Goal: Task Accomplishment & Management: Use online tool/utility

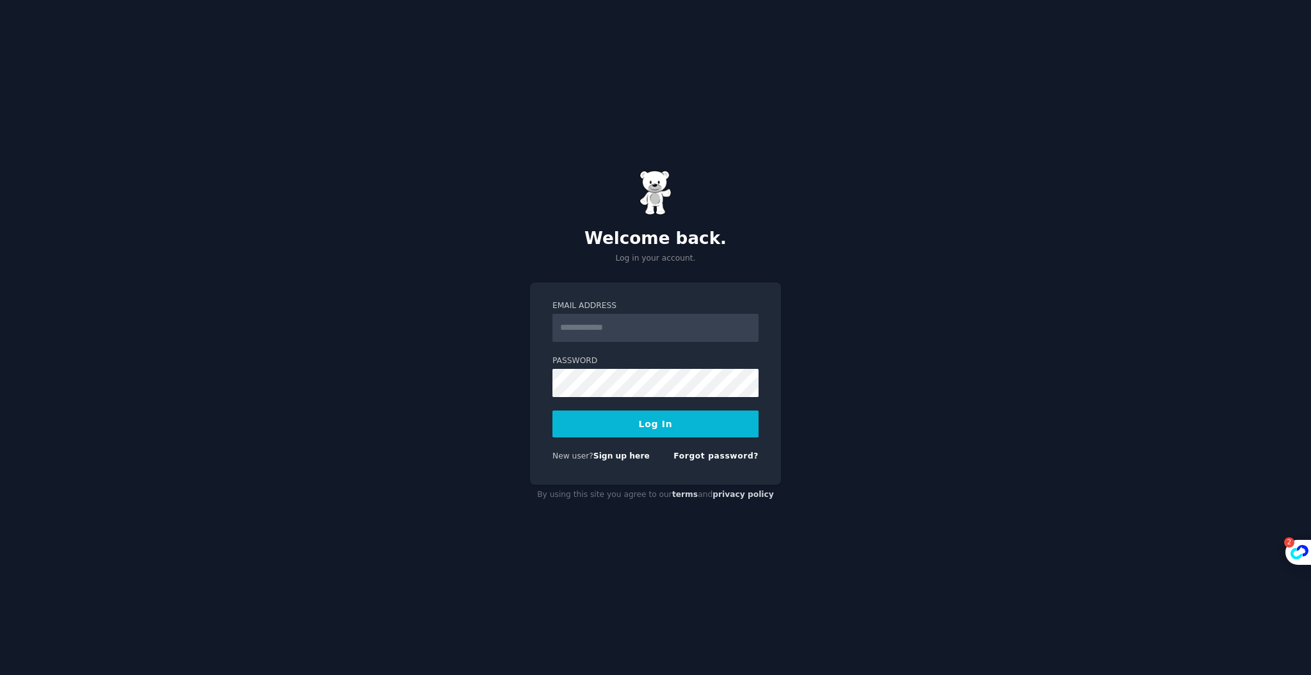
click at [579, 334] on input "Email Address" at bounding box center [656, 328] width 206 height 28
click at [690, 337] on input "Email Address" at bounding box center [656, 328] width 206 height 28
type input "**********"
click at [1017, 406] on div "**********" at bounding box center [655, 337] width 1311 height 675
click at [659, 423] on button "Log In" at bounding box center [656, 423] width 206 height 27
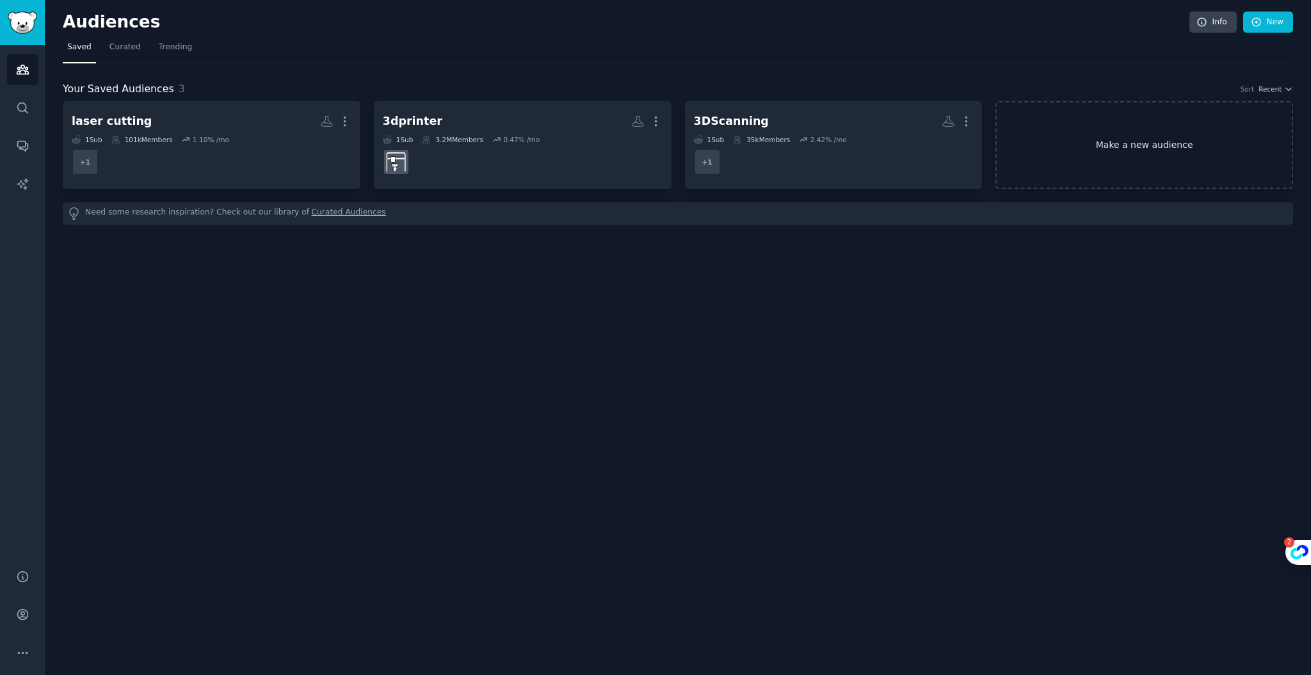
click at [1132, 141] on link "Make a new audience" at bounding box center [1145, 145] width 298 height 88
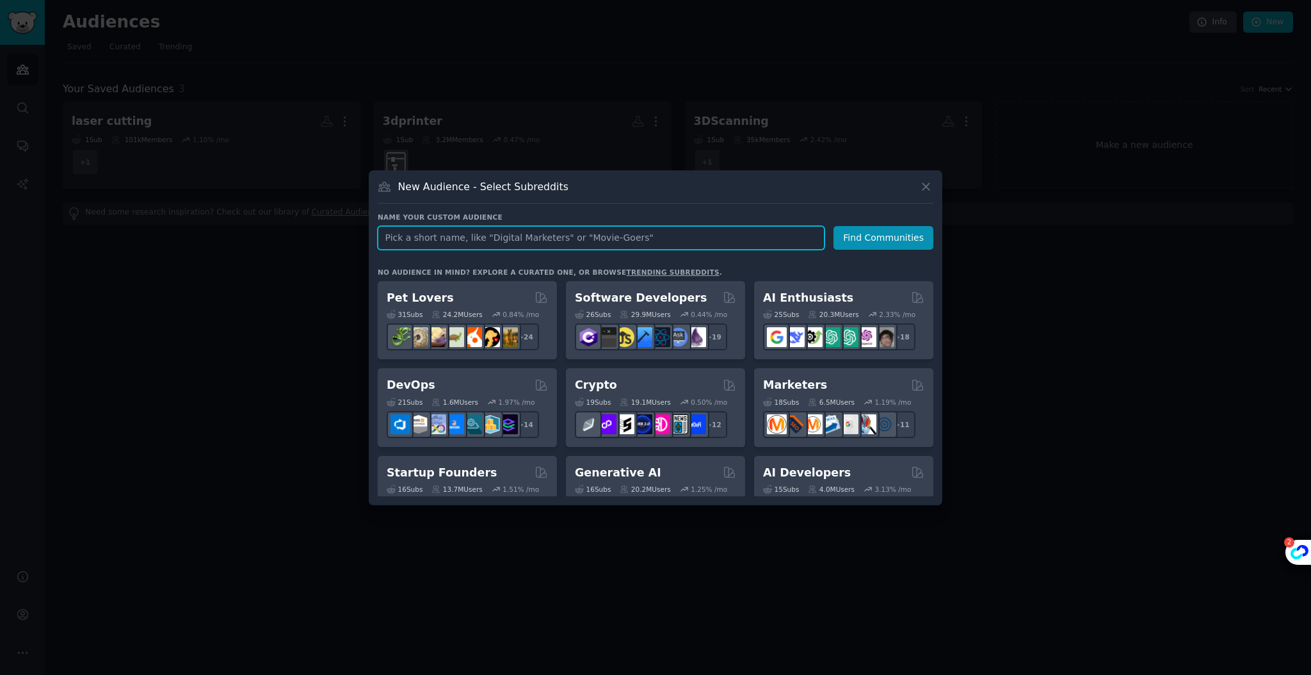
click at [492, 234] on input "text" at bounding box center [601, 238] width 447 height 24
type input "hobbycnc"
click at [853, 243] on button "Find Communities" at bounding box center [884, 238] width 100 height 24
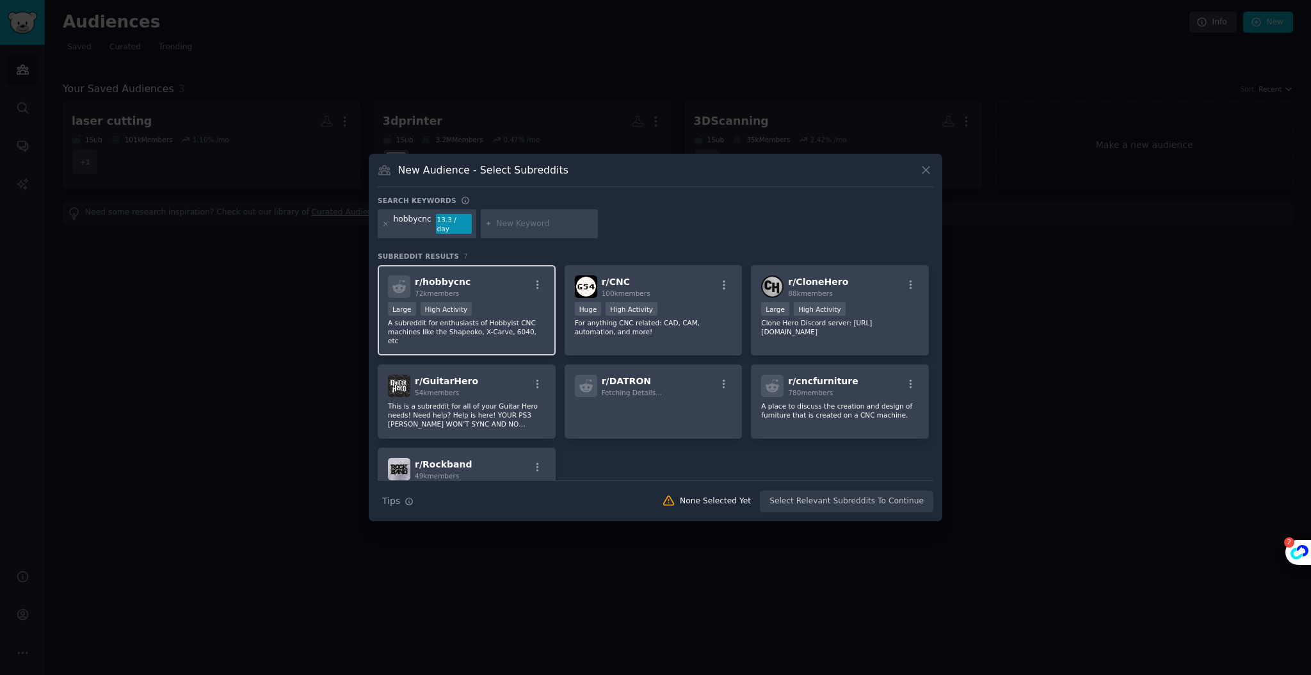
click at [493, 282] on div "r/ hobbycnc 72k members" at bounding box center [467, 286] width 158 height 22
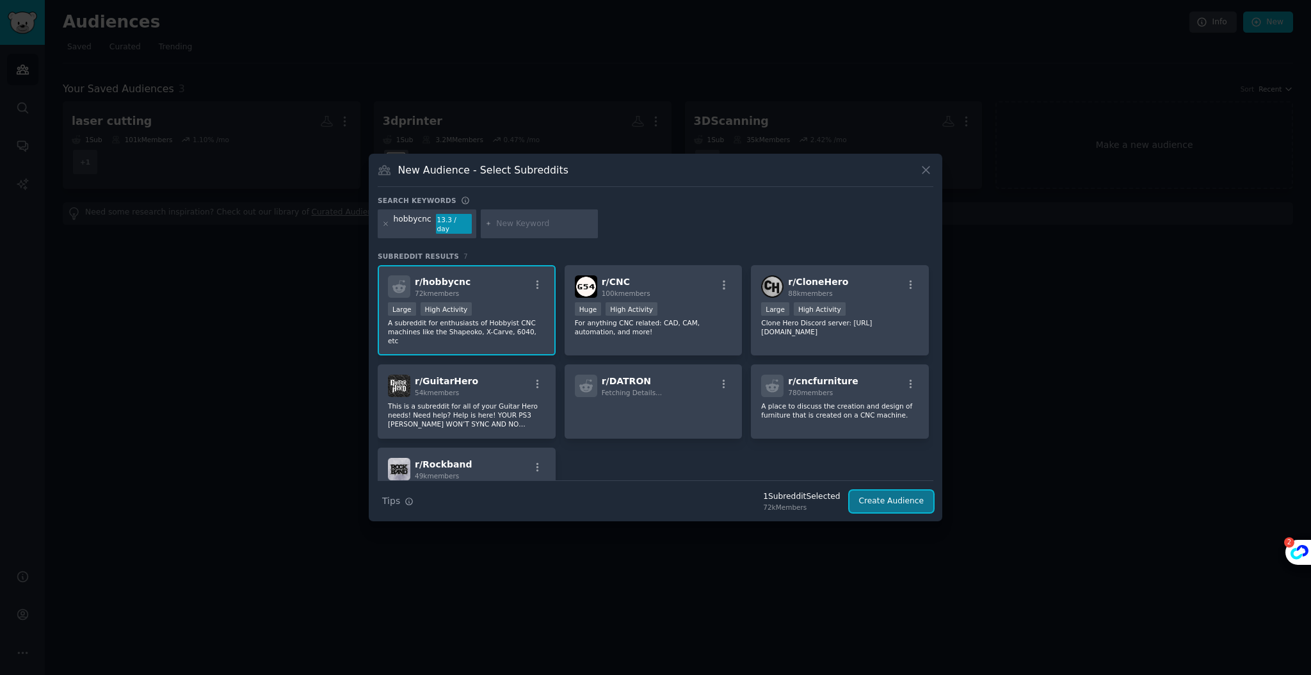
click at [885, 501] on button "Create Audience" at bounding box center [892, 501] width 85 height 22
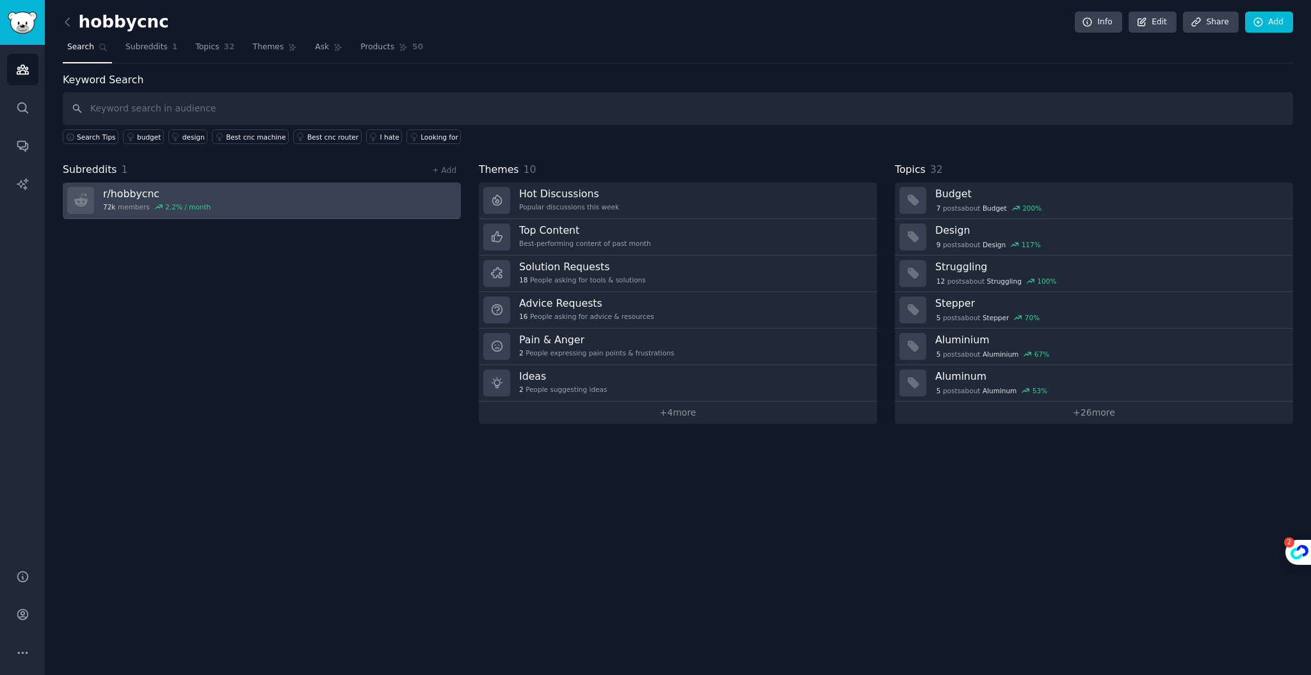
click at [376, 190] on link "r/ hobbycnc 72k members 2.2 % / month" at bounding box center [262, 200] width 398 height 36
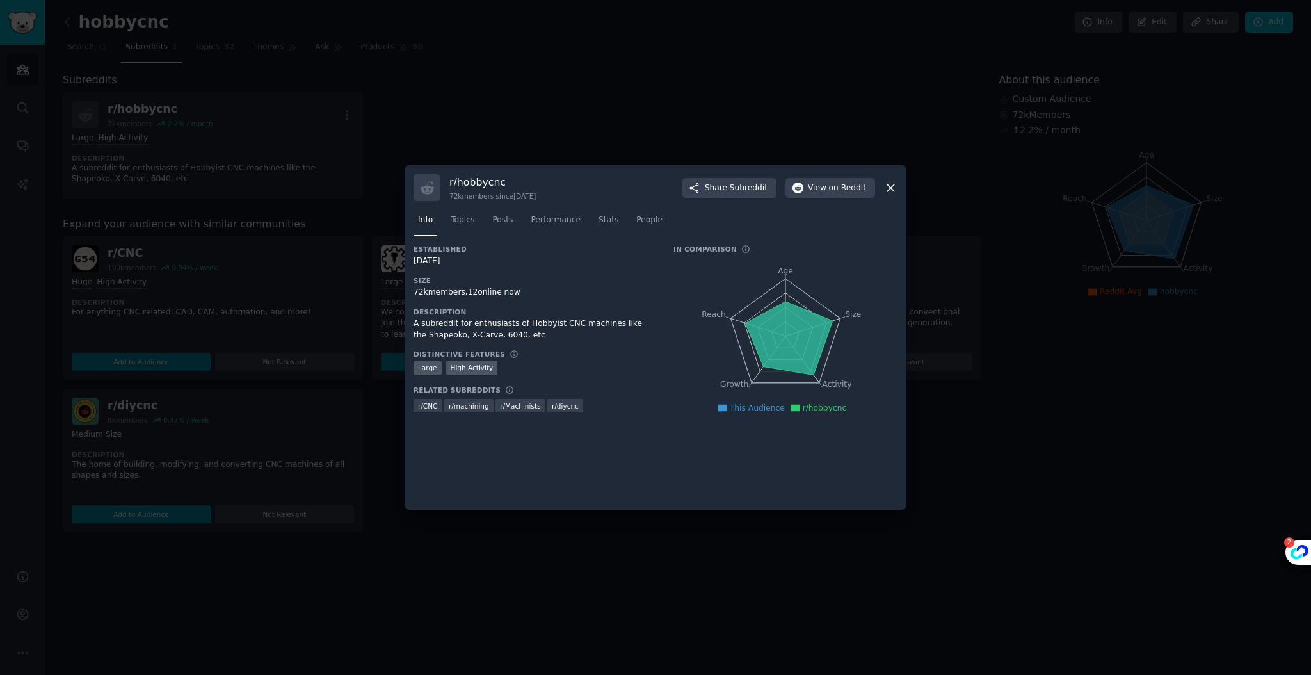
click at [896, 185] on icon at bounding box center [890, 187] width 13 height 13
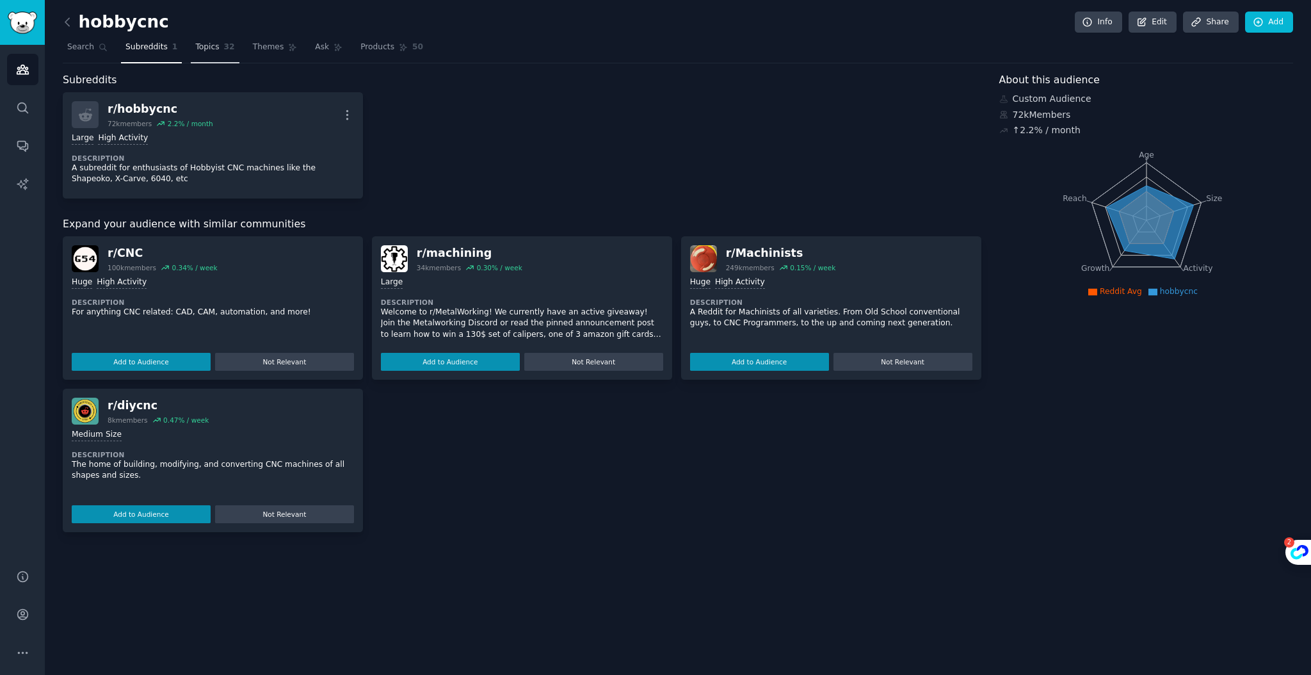
click at [195, 49] on span "Topics" at bounding box center [207, 48] width 24 height 12
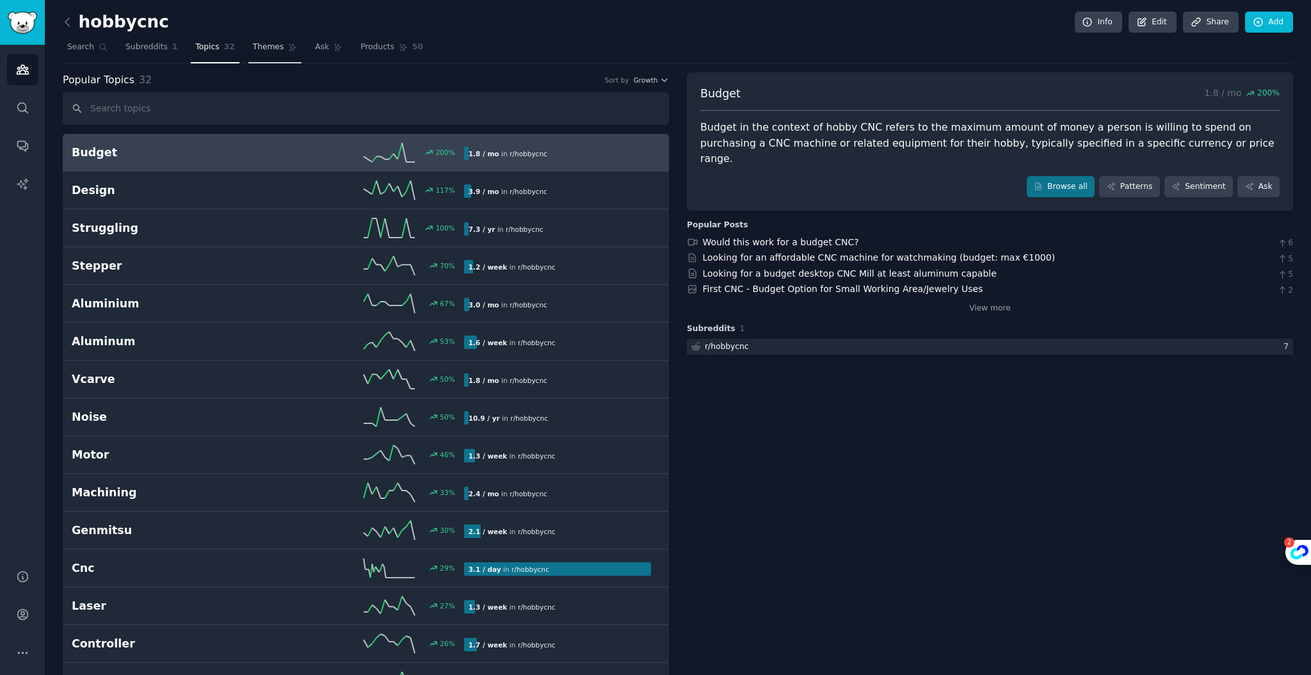
click at [259, 44] on span "Themes" at bounding box center [268, 48] width 31 height 12
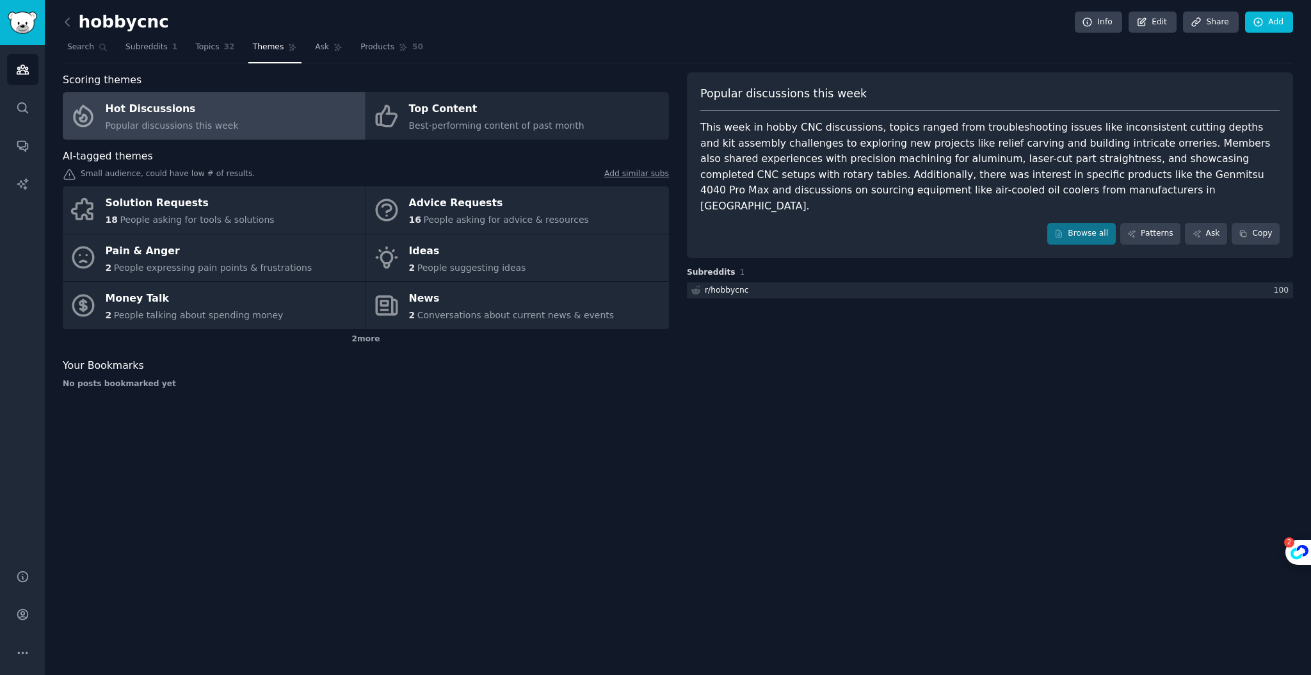
click at [292, 117] on link "Hot Discussions Popular discussions this week" at bounding box center [214, 115] width 303 height 47
click at [85, 46] on span "Search" at bounding box center [80, 48] width 27 height 12
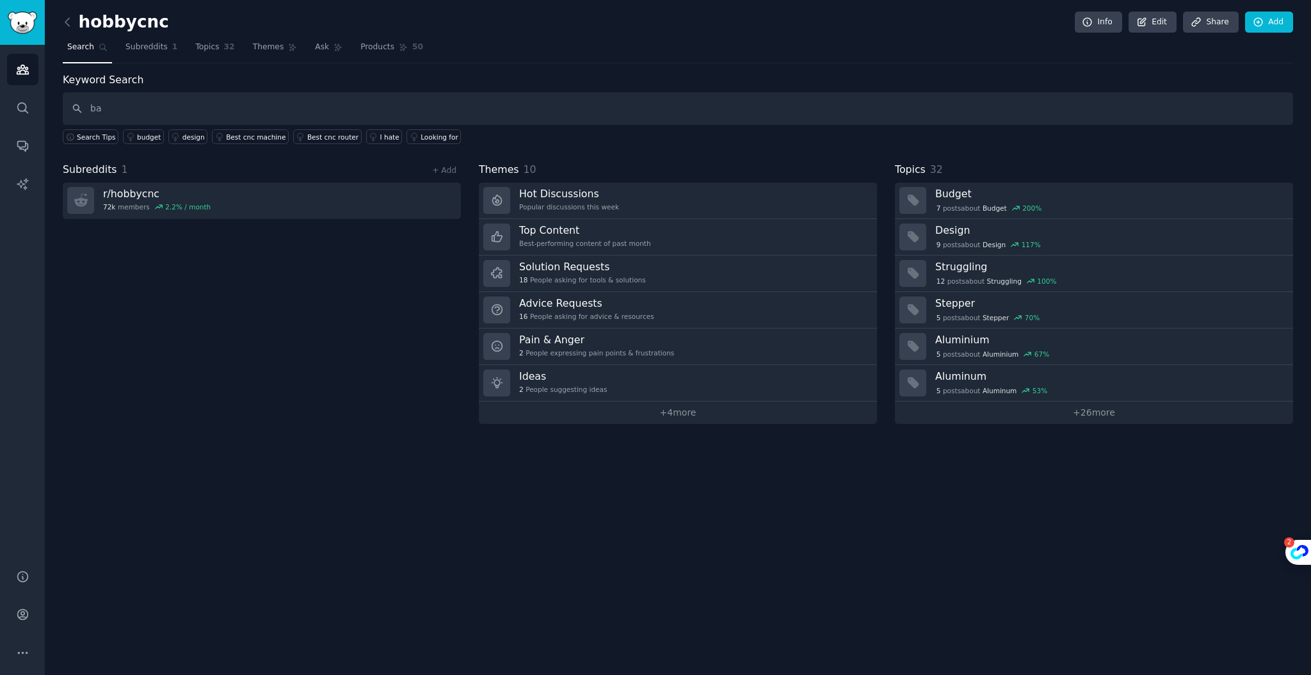
type input "b"
type input "n"
type input "basement"
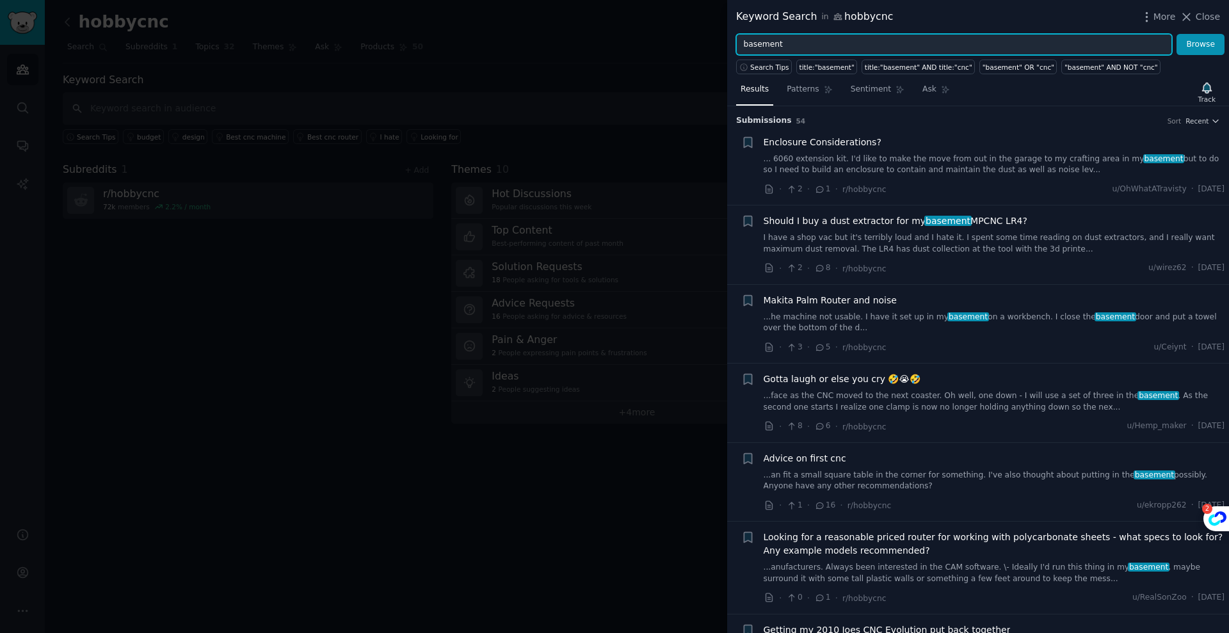
drag, startPoint x: 773, startPoint y: 47, endPoint x: 654, endPoint y: 46, distance: 118.5
click at [654, 46] on div "Keyword Search in hobbycnc More Close basement Browse Search Tips title:"baseme…" at bounding box center [614, 316] width 1229 height 633
click at [1177, 34] on button "Browse" at bounding box center [1201, 45] width 48 height 22
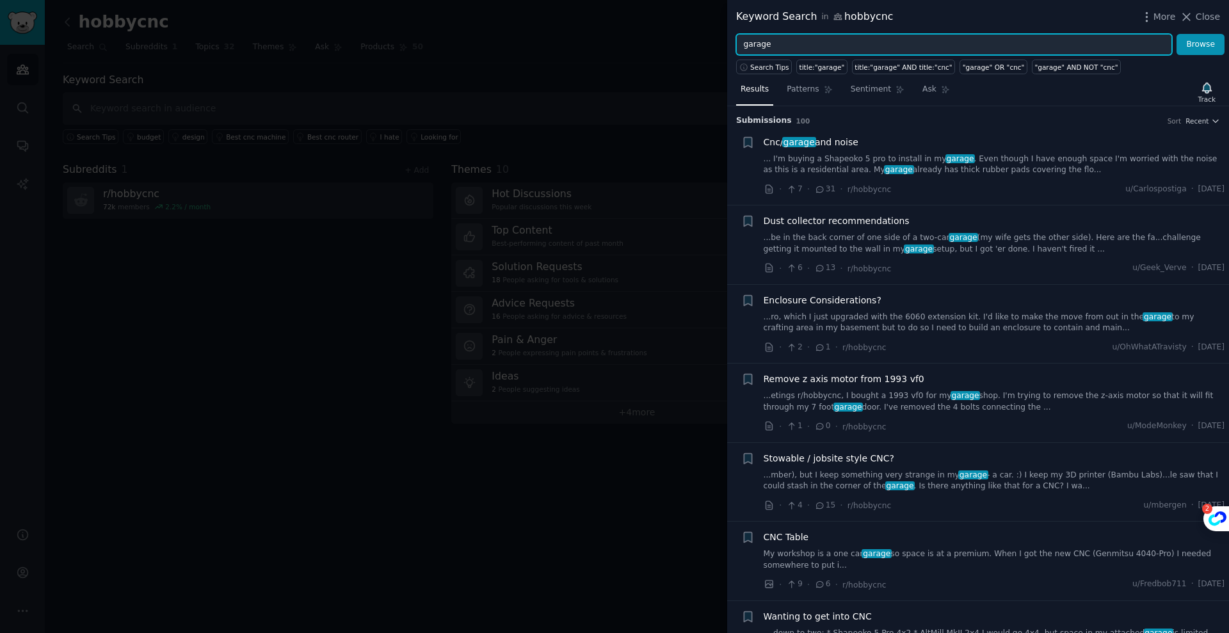
drag, startPoint x: 785, startPoint y: 44, endPoint x: 668, endPoint y: 53, distance: 116.9
click at [668, 53] on div "Keyword Search in hobbycnc More Close garage Browse Search Tips title:"garage" …" at bounding box center [614, 316] width 1229 height 633
type input "b"
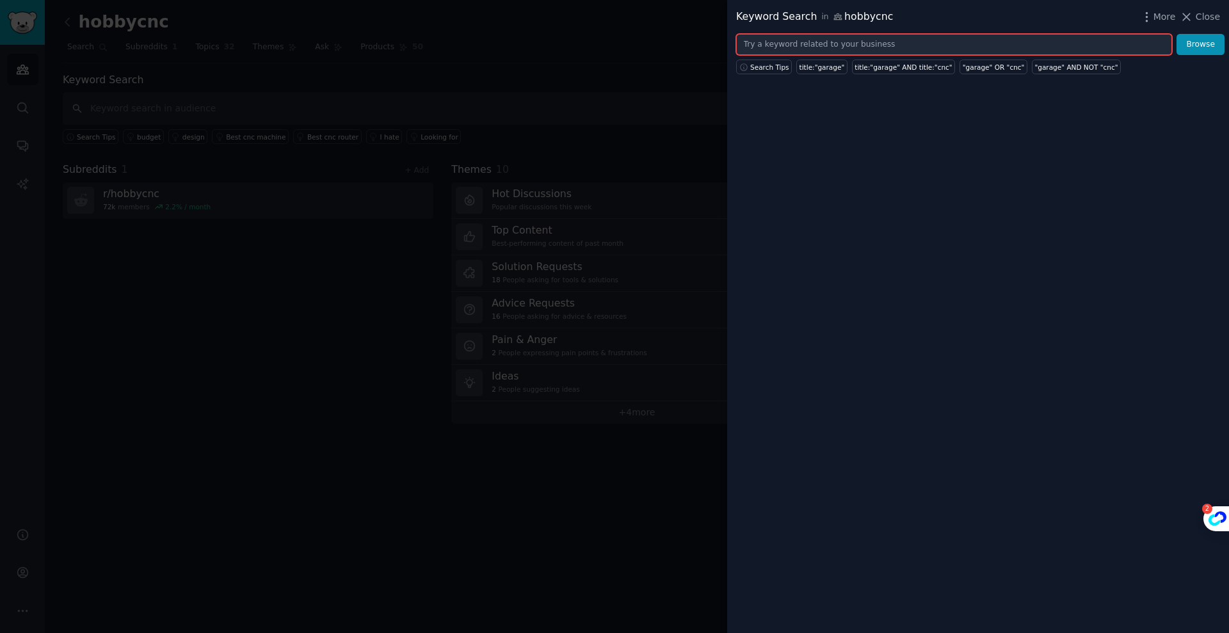
click at [932, 41] on input "text" at bounding box center [954, 45] width 436 height 22
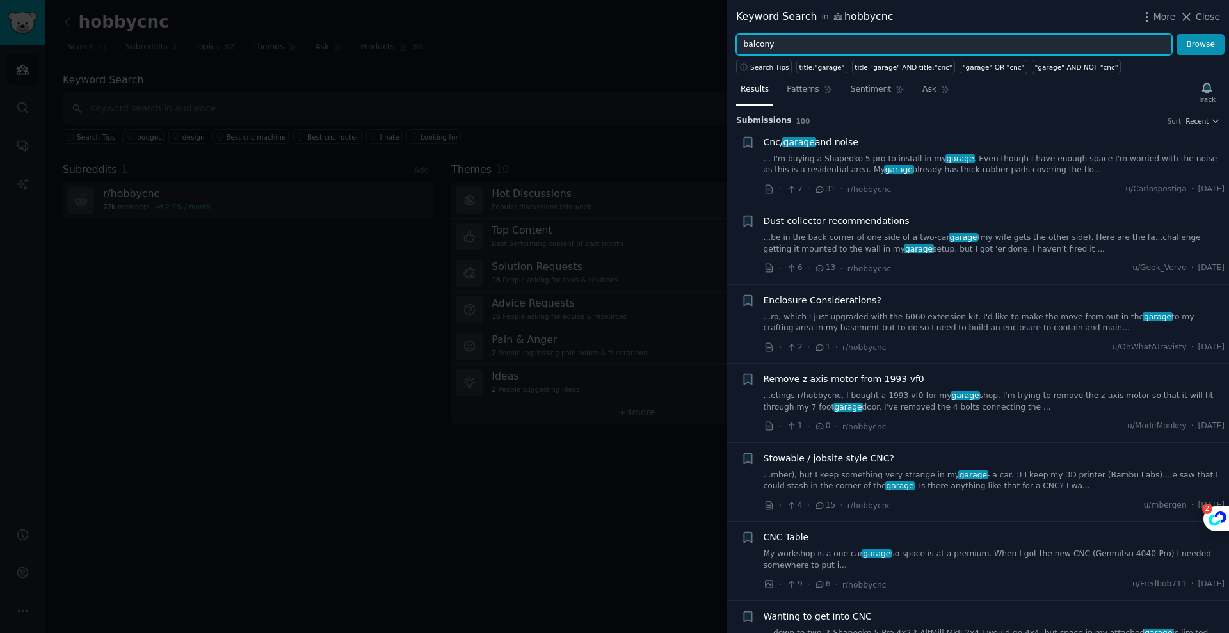
click at [1177, 34] on button "Browse" at bounding box center [1201, 45] width 48 height 22
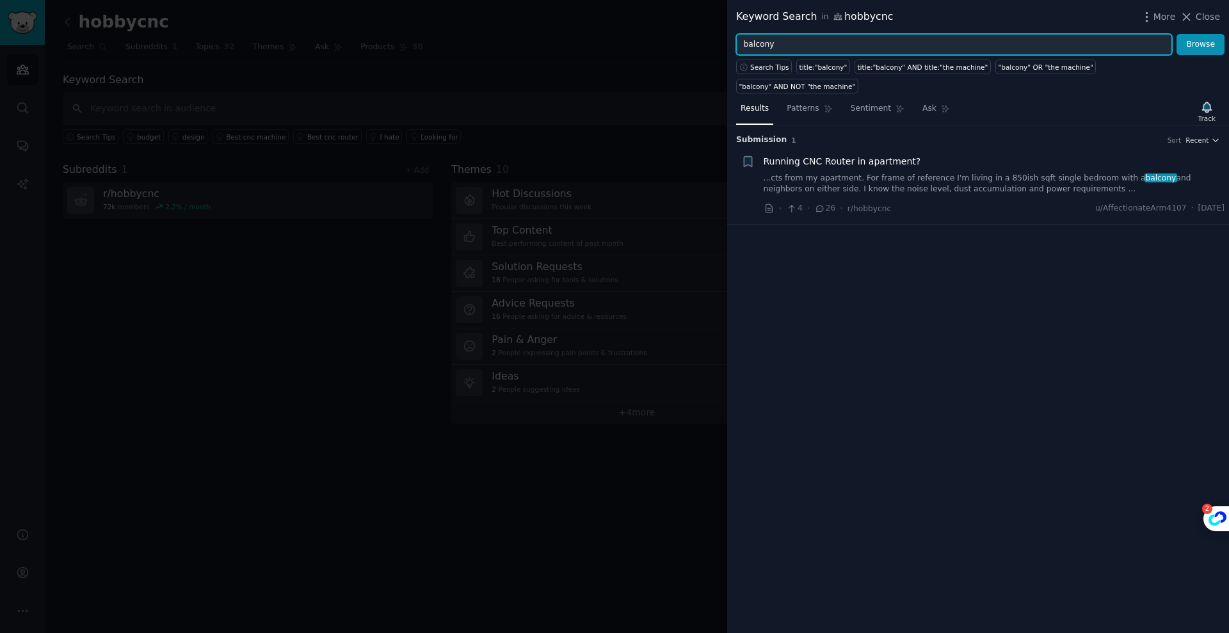
drag, startPoint x: 836, startPoint y: 46, endPoint x: 699, endPoint y: 42, distance: 137.1
click at [699, 42] on div "Keyword Search in hobbycnc More Close balcony Browse Search Tips title:"balcony…" at bounding box center [614, 316] width 1229 height 633
click at [1177, 34] on button "Browse" at bounding box center [1201, 45] width 48 height 22
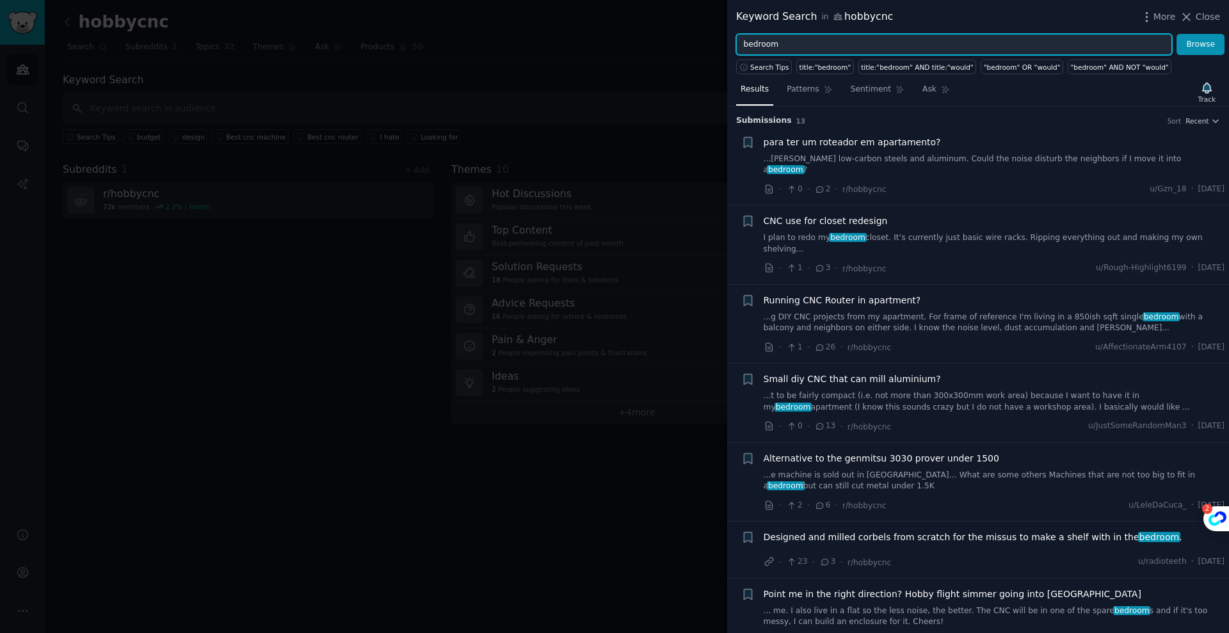
drag, startPoint x: 832, startPoint y: 40, endPoint x: 719, endPoint y: 41, distance: 112.7
click at [719, 41] on div "Keyword Search in hobbycnc More Close bedroom Browse Search Tips title:"bedroom…" at bounding box center [614, 316] width 1229 height 633
click at [800, 41] on input "bedroom" at bounding box center [954, 45] width 436 height 22
drag, startPoint x: 827, startPoint y: 40, endPoint x: 722, endPoint y: 40, distance: 105.0
click at [722, 40] on div "Keyword Search in hobbycnc More Close bedroom Browse Search Tips title:"bedroom…" at bounding box center [614, 316] width 1229 height 633
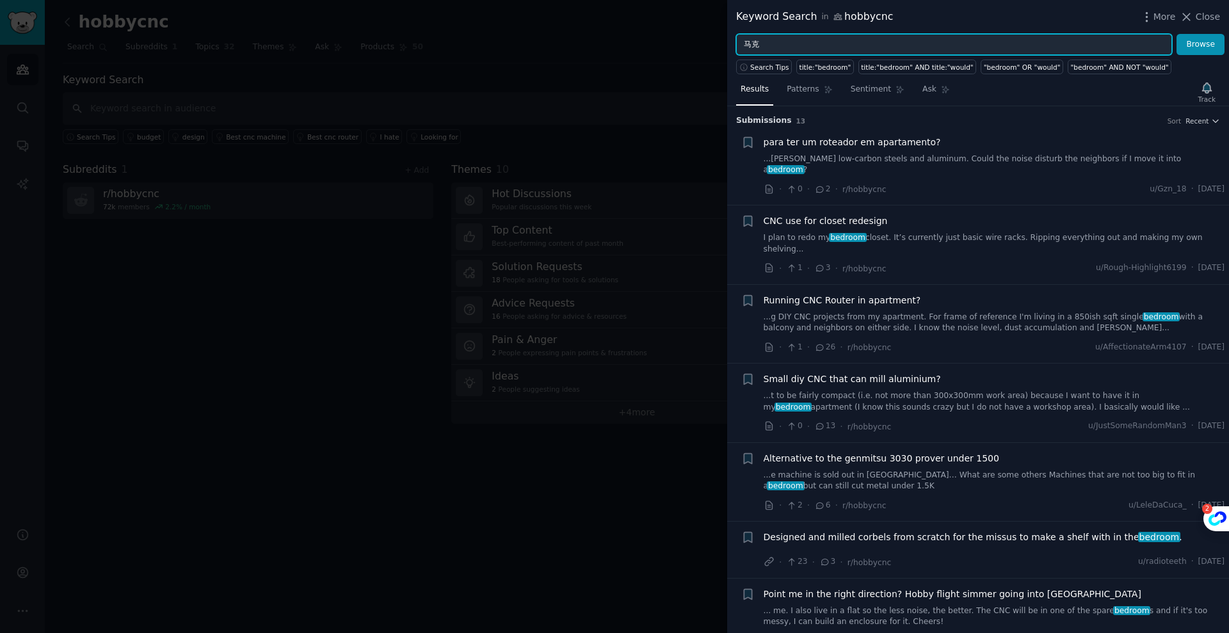
type input "马"
click at [1177, 34] on button "Browse" at bounding box center [1201, 45] width 48 height 22
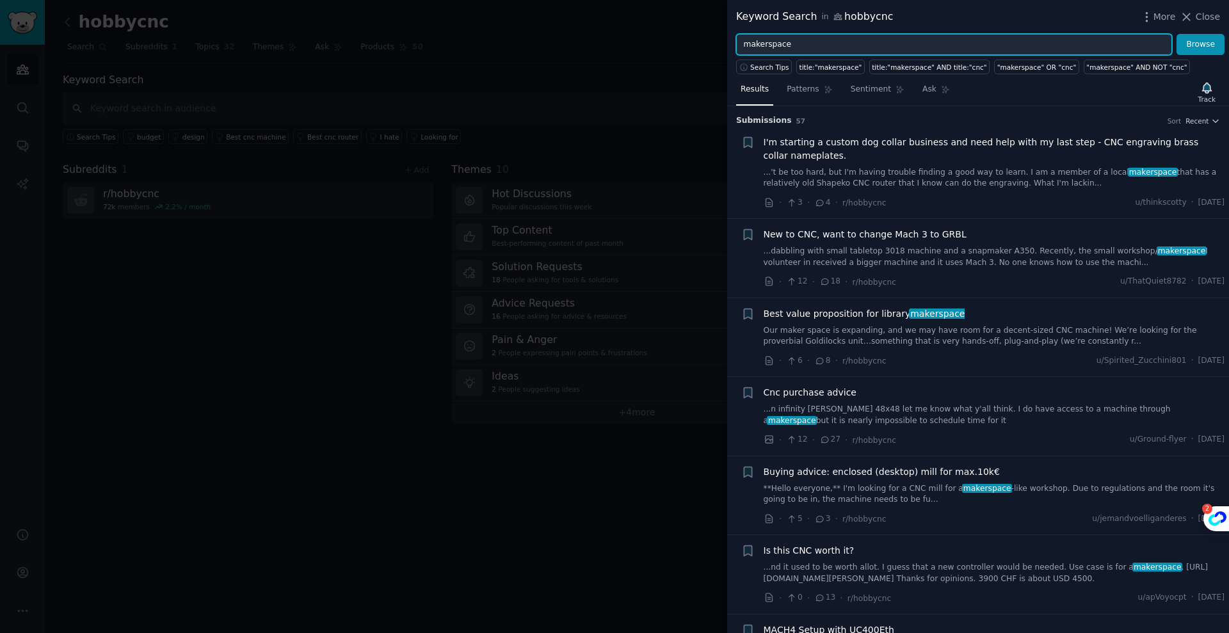
drag, startPoint x: 677, startPoint y: 47, endPoint x: 643, endPoint y: 48, distance: 34.0
click at [649, 47] on div "Keyword Search in hobbycnc More Close makerspace Browse Search Tips title:"make…" at bounding box center [614, 316] width 1229 height 633
click at [1177, 34] on button "Browse" at bounding box center [1201, 45] width 48 height 22
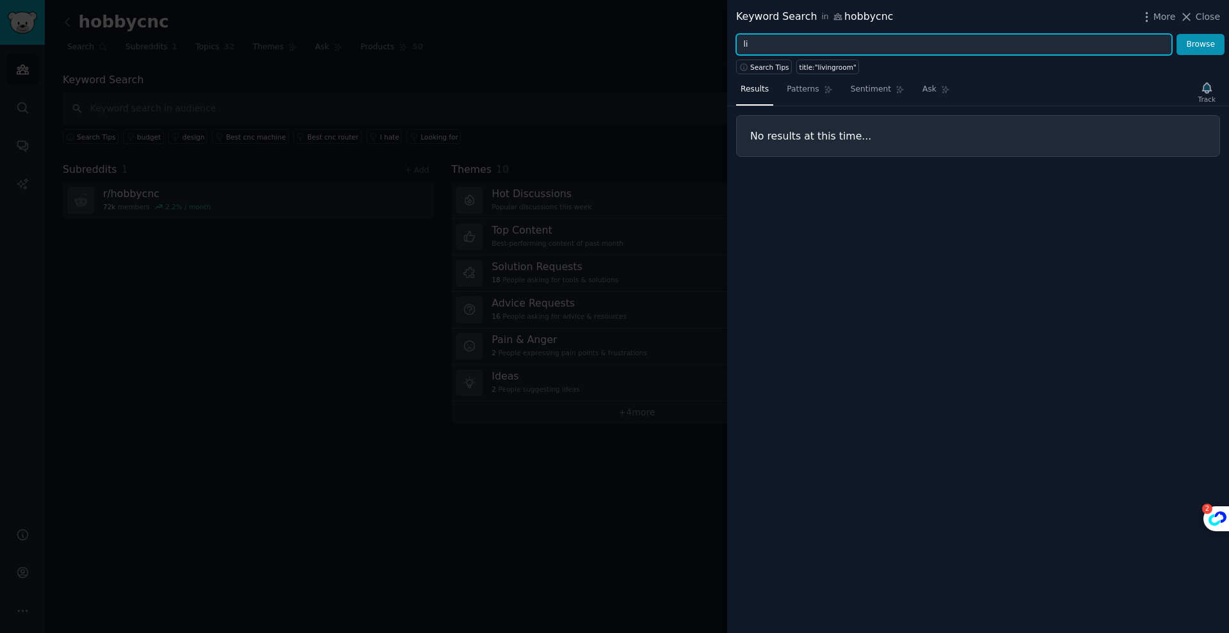
type input "l"
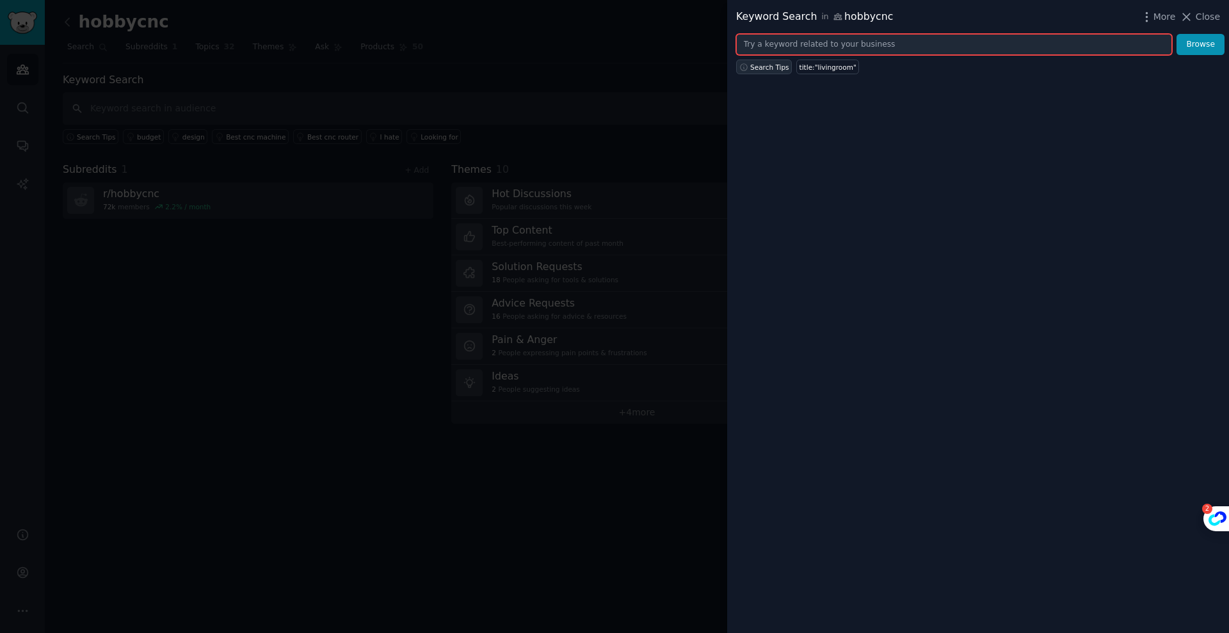
click at [762, 69] on span "Search Tips" at bounding box center [769, 67] width 39 height 9
click at [861, 42] on input "text" at bounding box center [954, 45] width 436 height 22
click at [887, 42] on input "text" at bounding box center [954, 45] width 436 height 22
click at [846, 38] on input "text" at bounding box center [954, 45] width 436 height 22
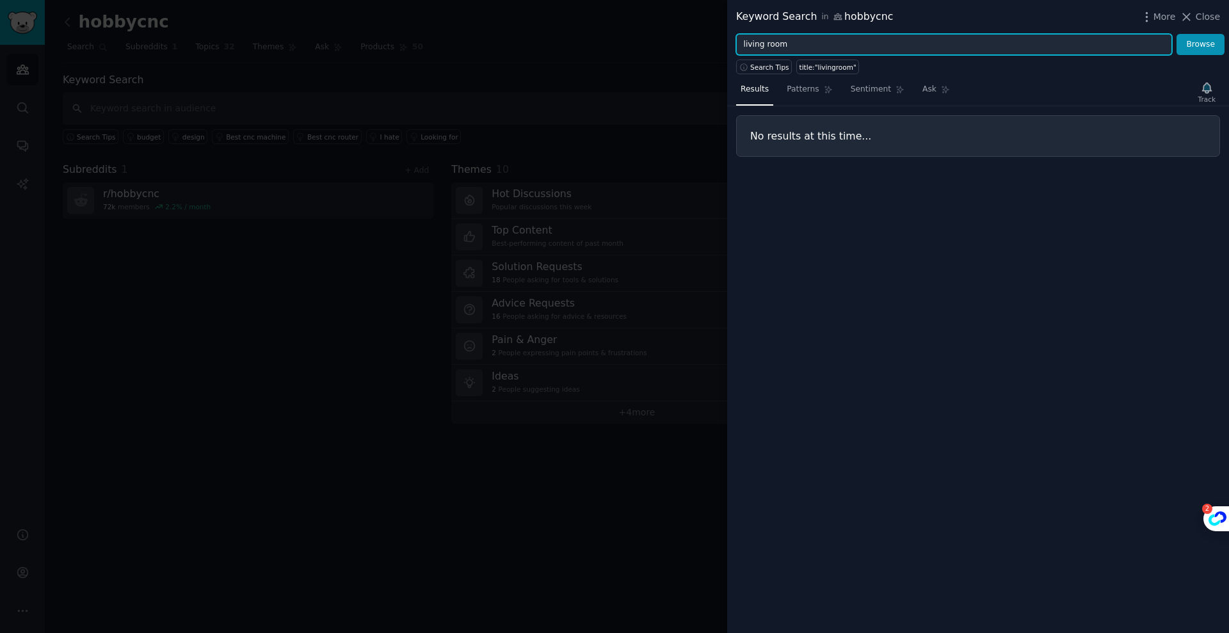
type input "living room"
click at [1177, 34] on button "Browse" at bounding box center [1201, 45] width 48 height 22
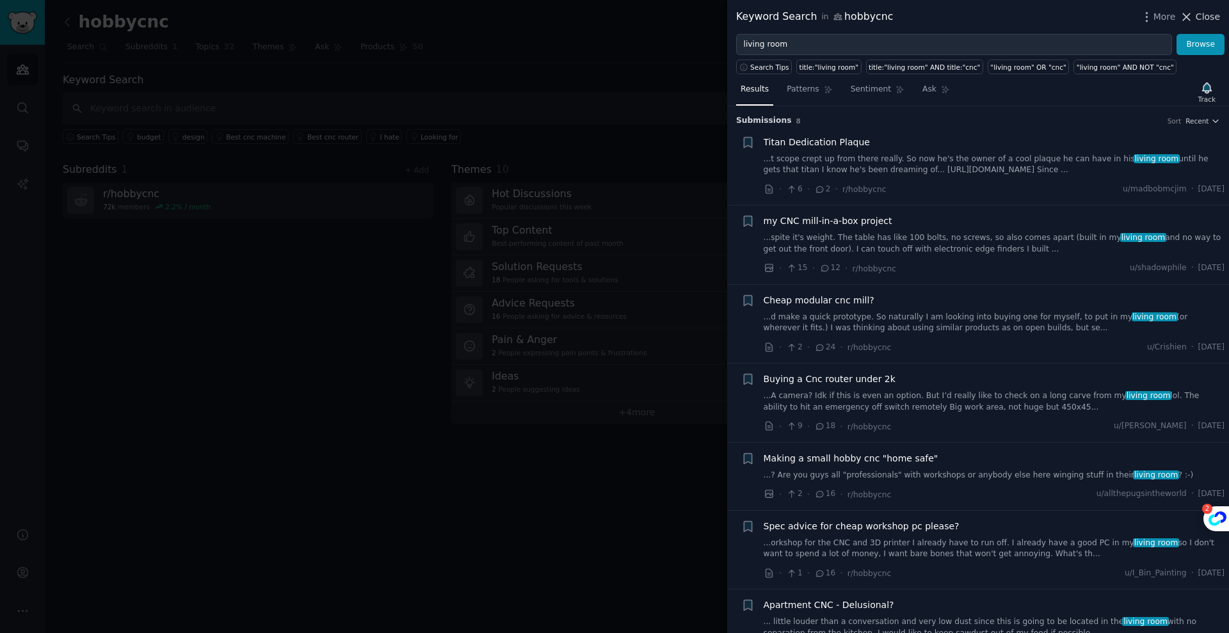
click at [1217, 20] on span "Close" at bounding box center [1208, 16] width 24 height 13
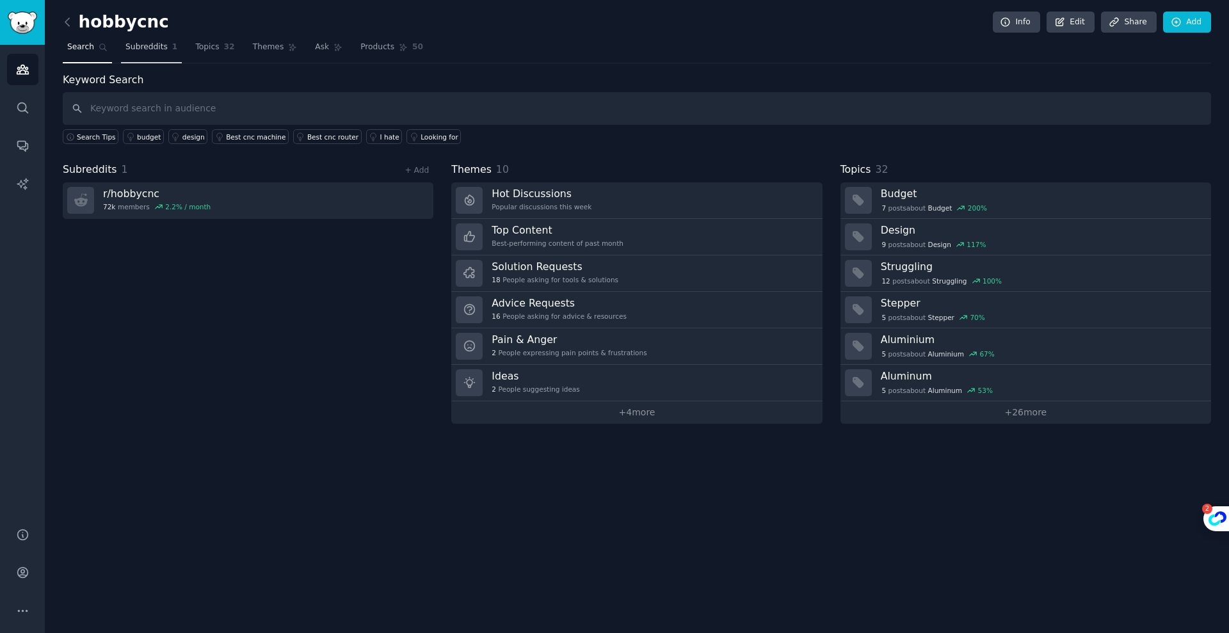
click at [143, 45] on span "Subreddits" at bounding box center [146, 48] width 42 height 12
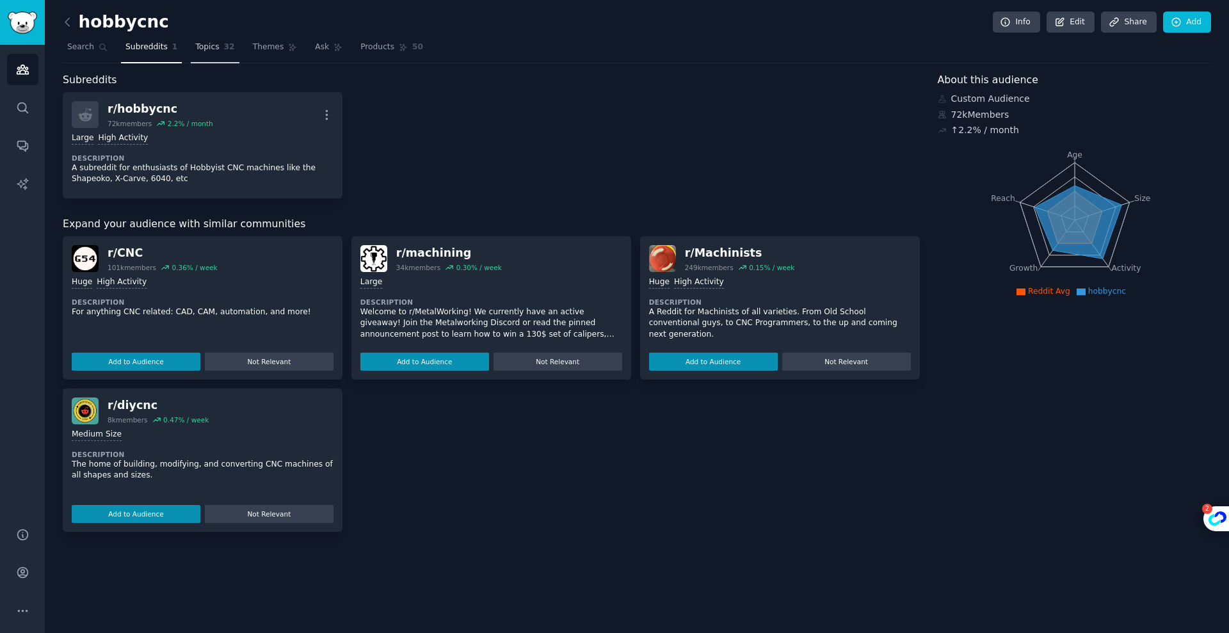
click at [202, 43] on span "Topics" at bounding box center [207, 48] width 24 height 12
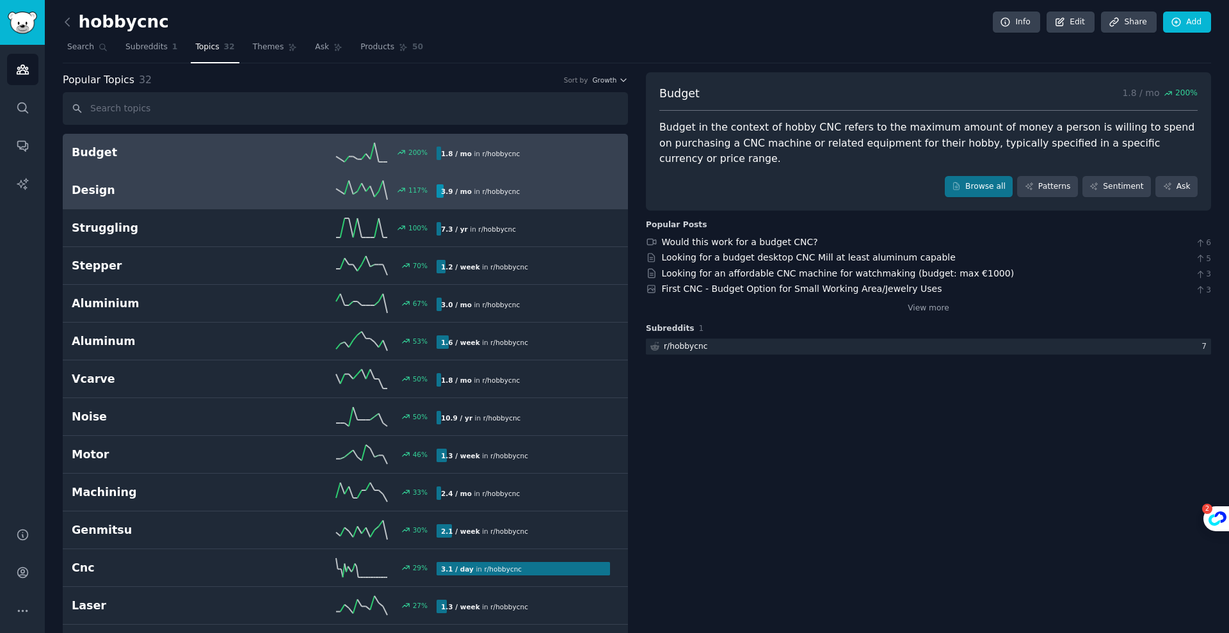
click at [261, 182] on div "117 %" at bounding box center [345, 190] width 182 height 19
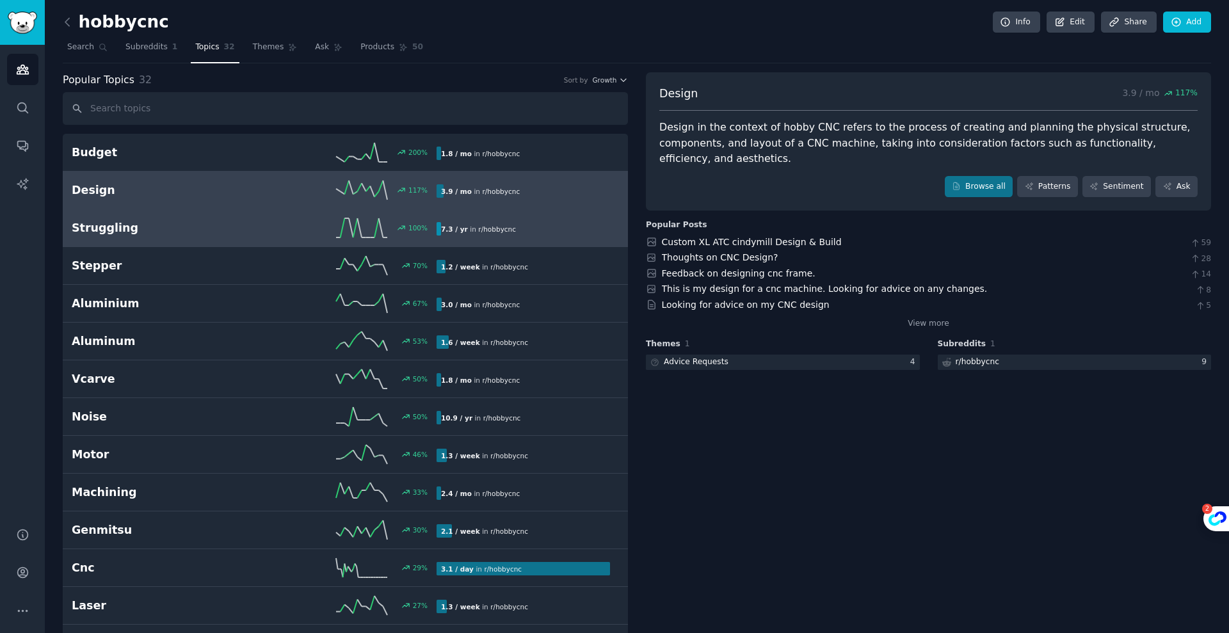
click at [254, 236] on div "100 %" at bounding box center [345, 227] width 182 height 19
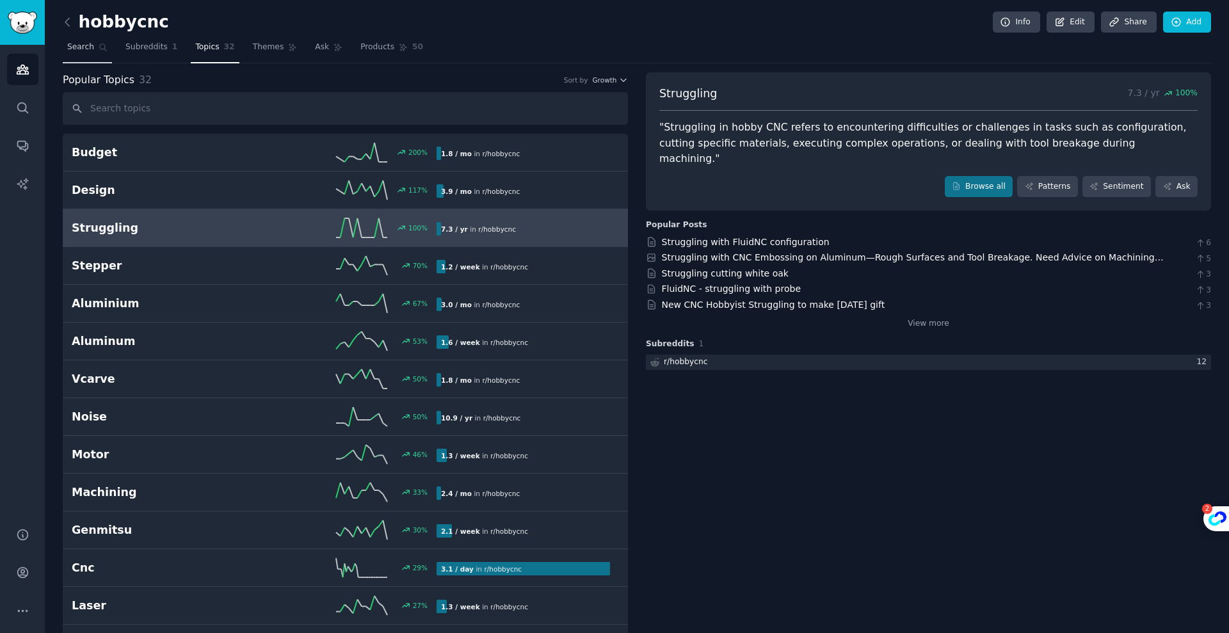
click at [74, 51] on span "Search" at bounding box center [80, 48] width 27 height 12
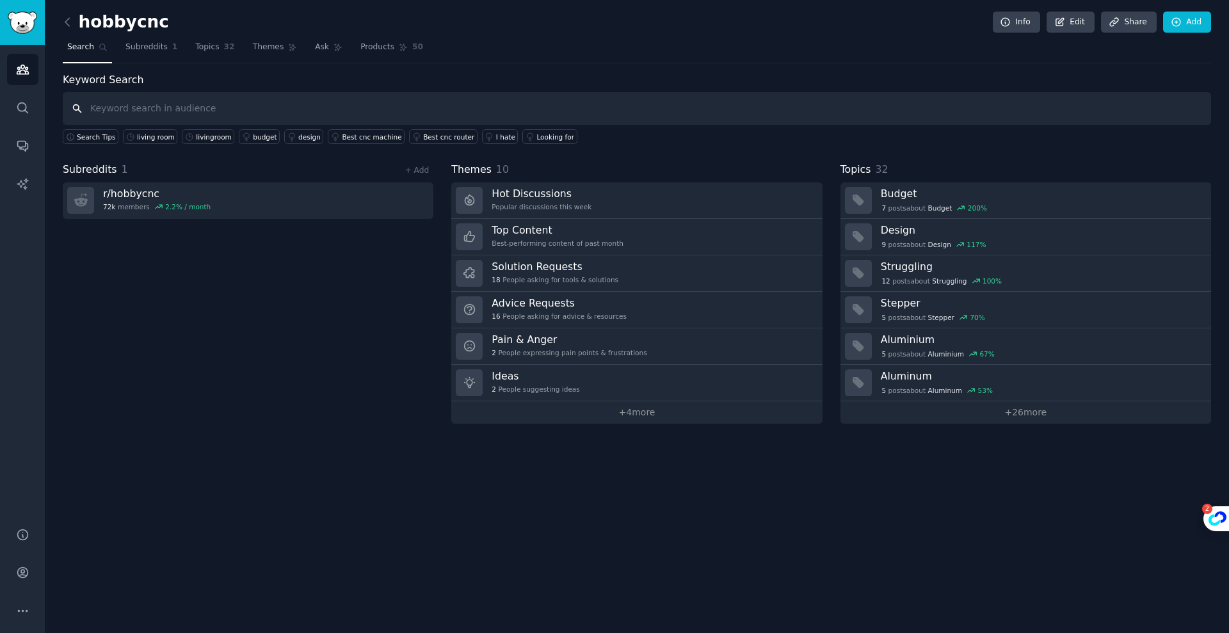
click at [510, 110] on input "text" at bounding box center [637, 108] width 1149 height 33
type input "wood"
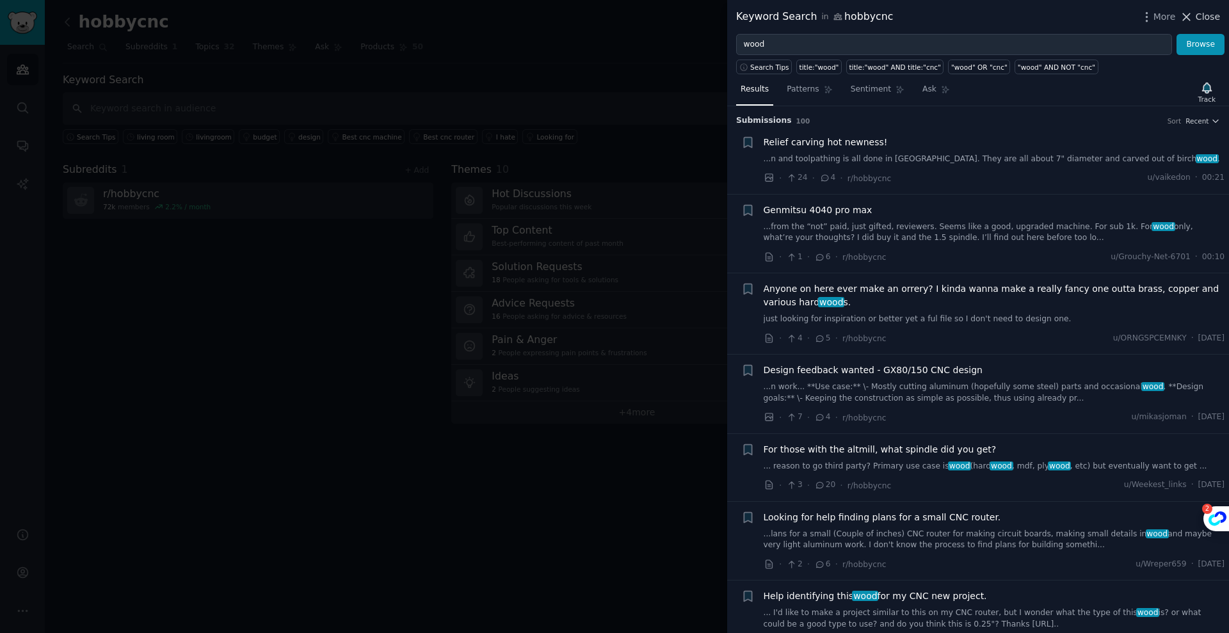
click at [1186, 14] on icon at bounding box center [1187, 16] width 7 height 7
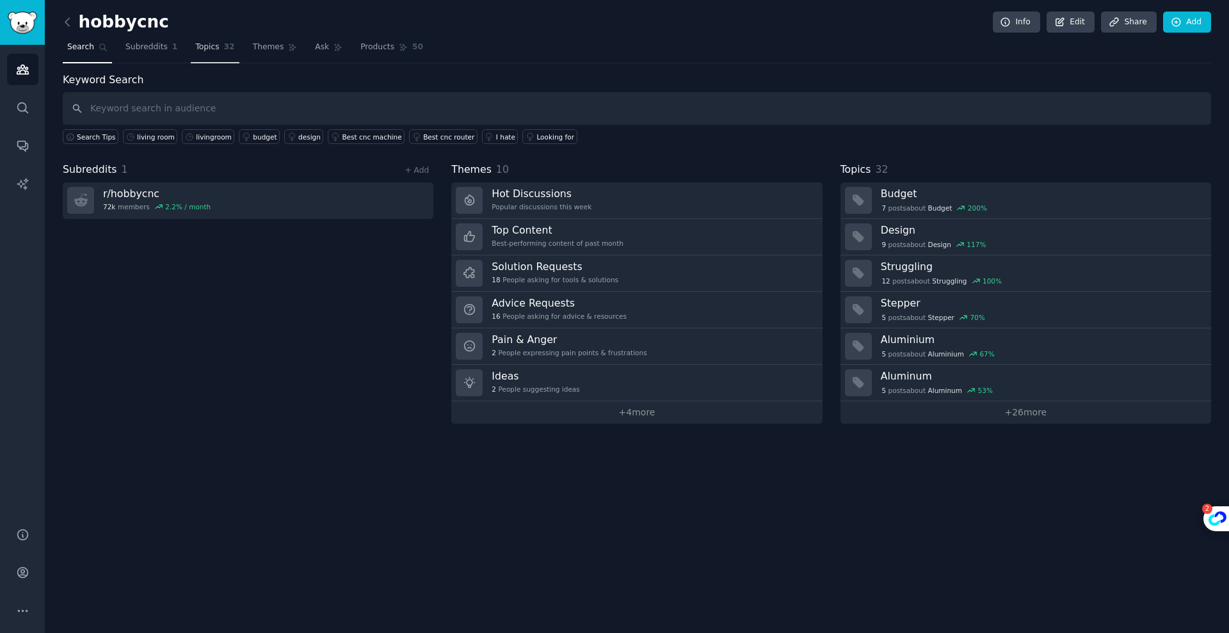
click at [195, 53] on link "Topics 32" at bounding box center [215, 50] width 48 height 26
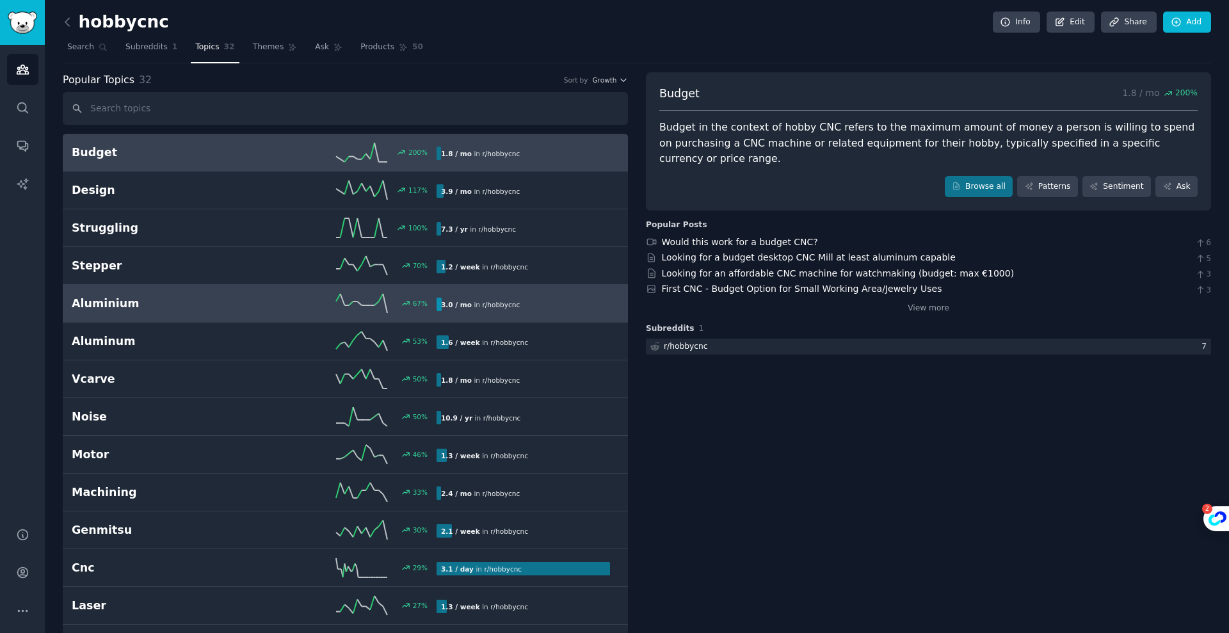
click at [522, 302] on div "3.0 / mo in r/ hobbycnc" at bounding box center [524, 304] width 174 height 13
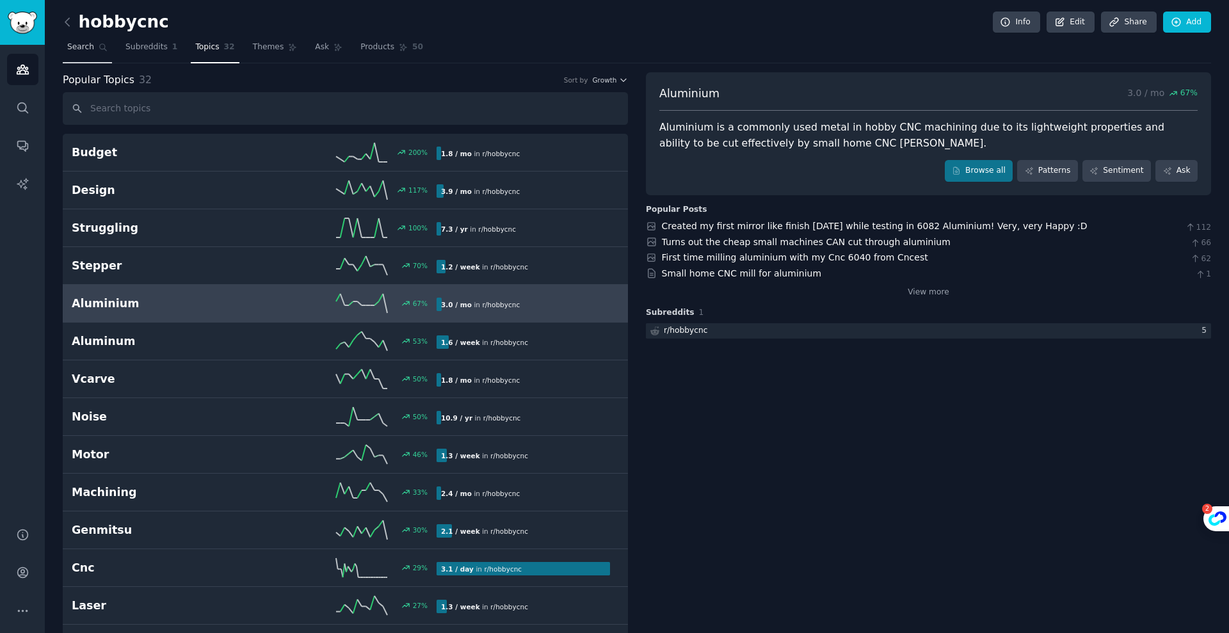
click at [72, 49] on span "Search" at bounding box center [80, 48] width 27 height 12
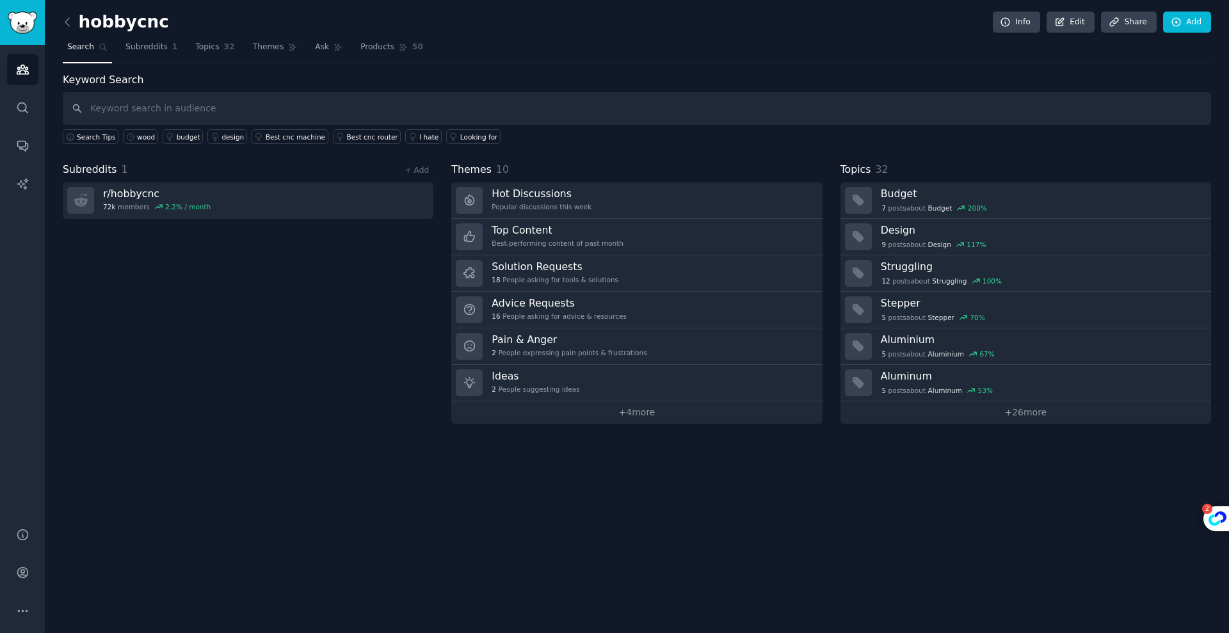
click at [355, 113] on input "text" at bounding box center [637, 108] width 1149 height 33
type input "metal"
